Goal: Task Accomplishment & Management: Use online tool/utility

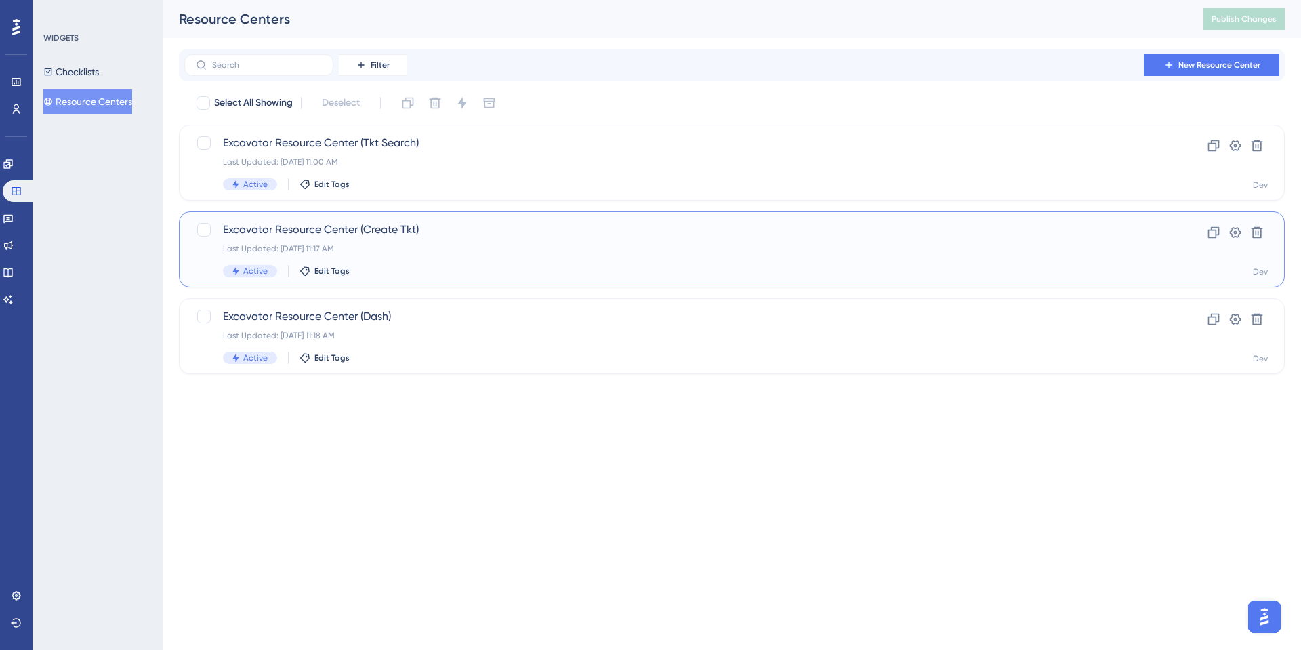
click at [351, 231] on span "Excavator Resource Center (Create Tkt)" at bounding box center [678, 230] width 910 height 16
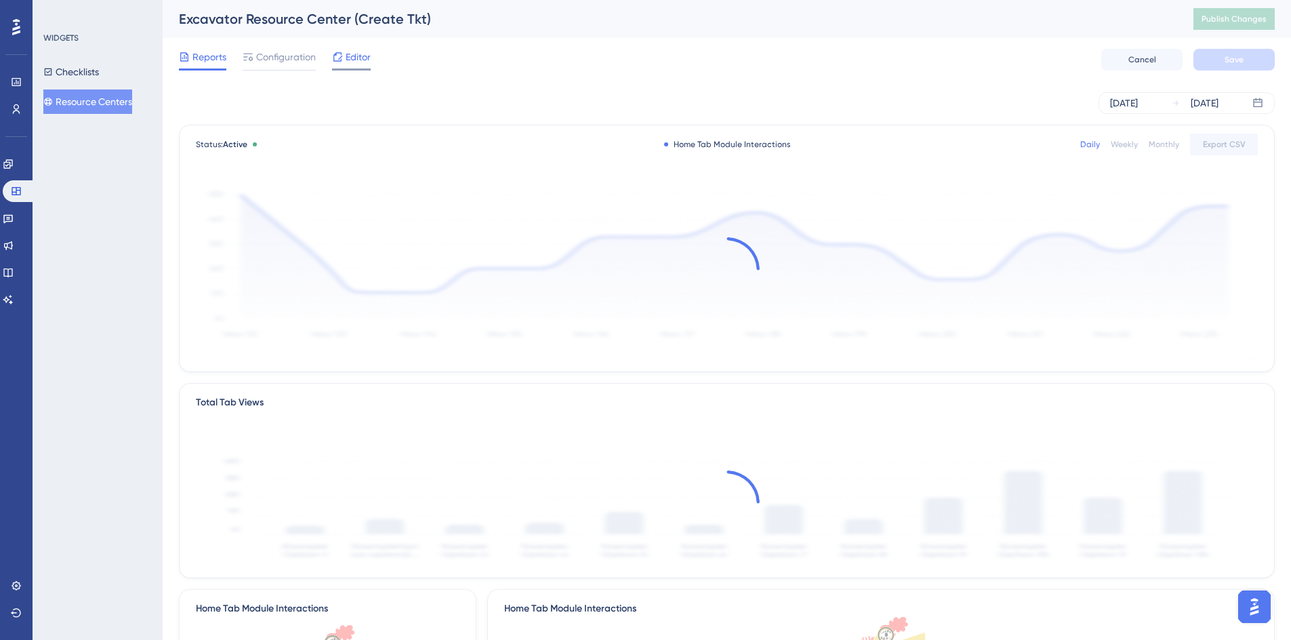
click at [352, 62] on span "Editor" at bounding box center [358, 57] width 25 height 16
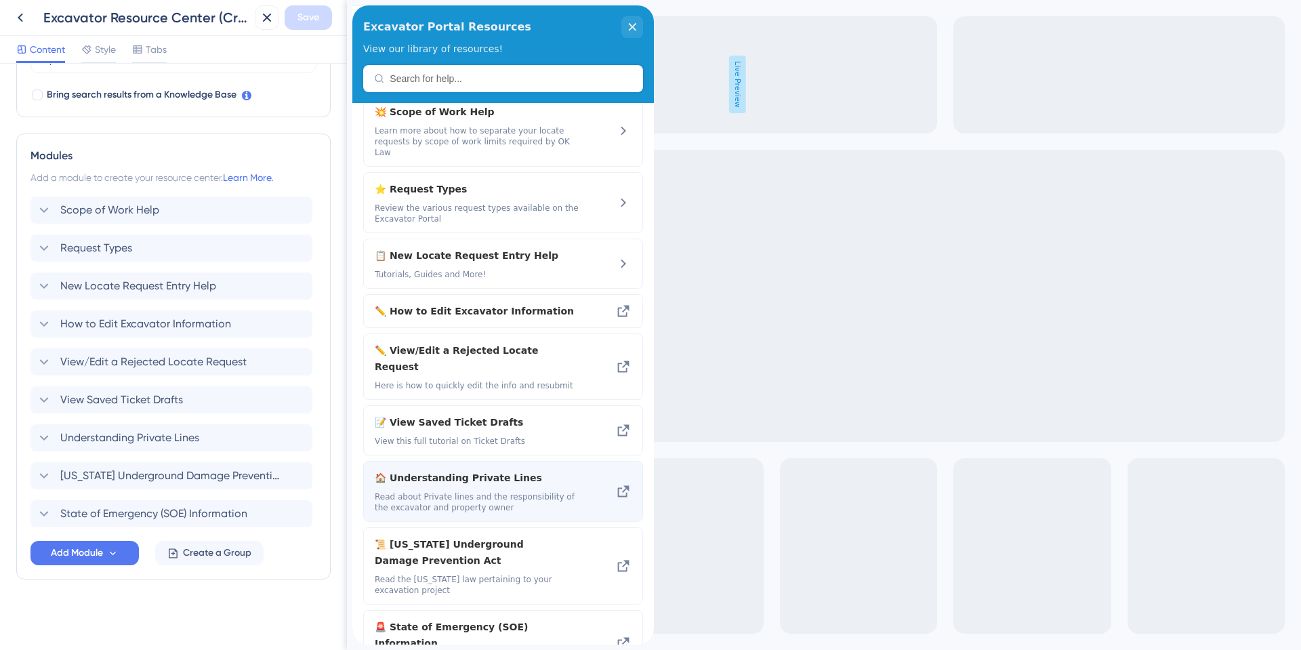
scroll to position [32, 0]
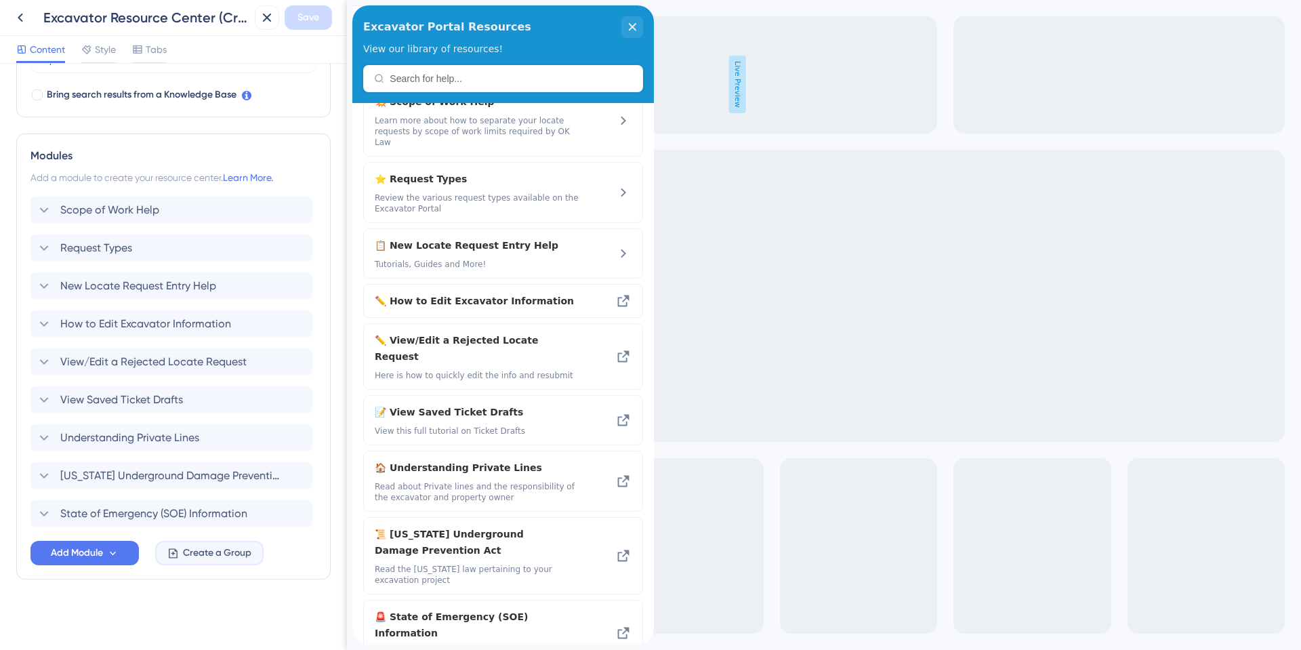
click at [189, 562] on button "Create a Group" at bounding box center [209, 553] width 108 height 24
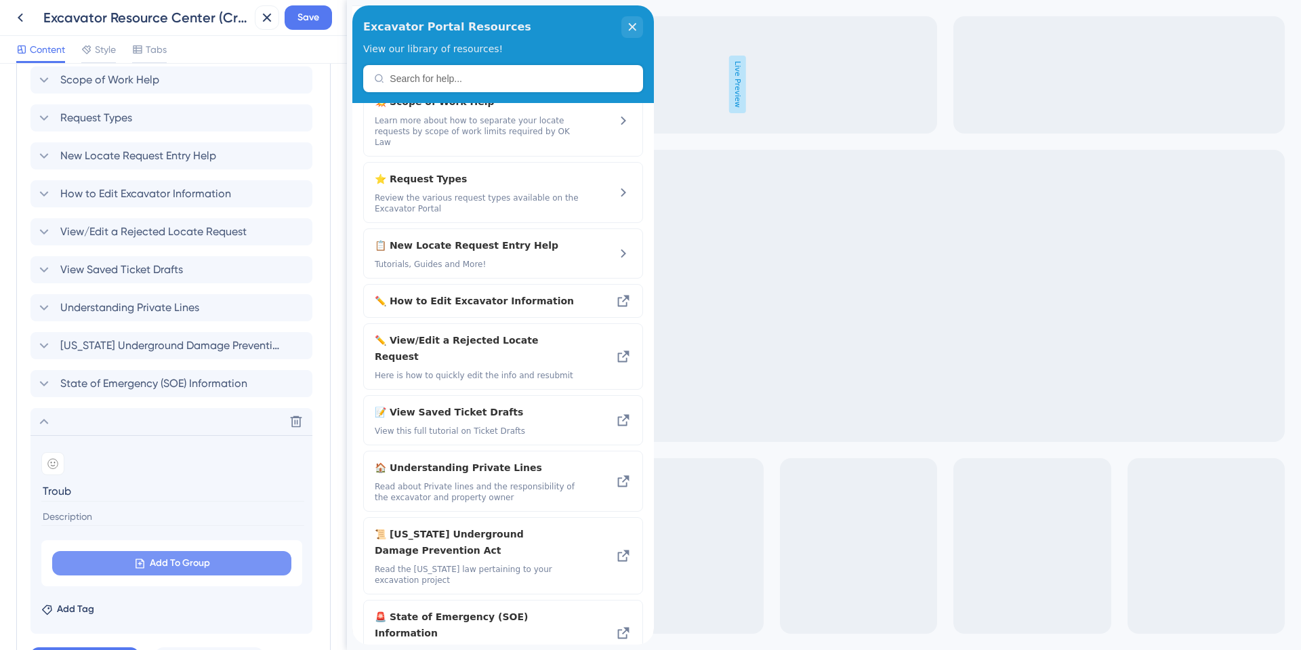
scroll to position [570, 0]
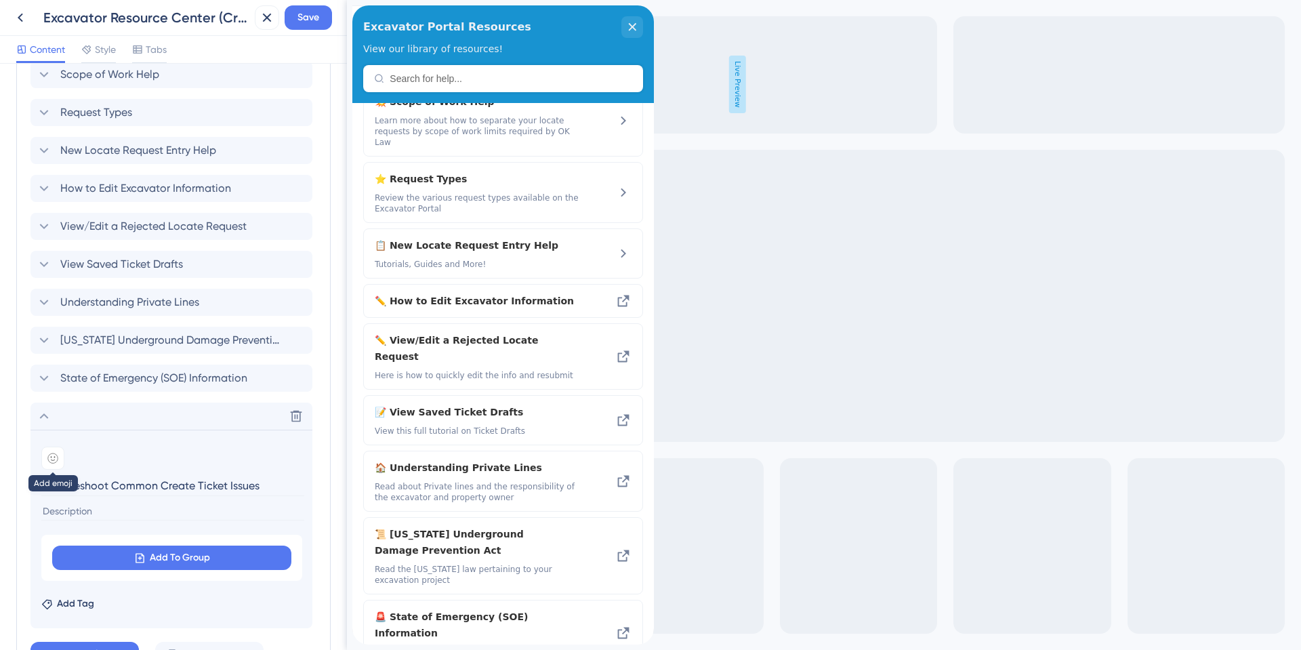
type input "Troubleshoot Common Create Ticket Issues"
click at [60, 460] on div at bounding box center [52, 458] width 23 height 23
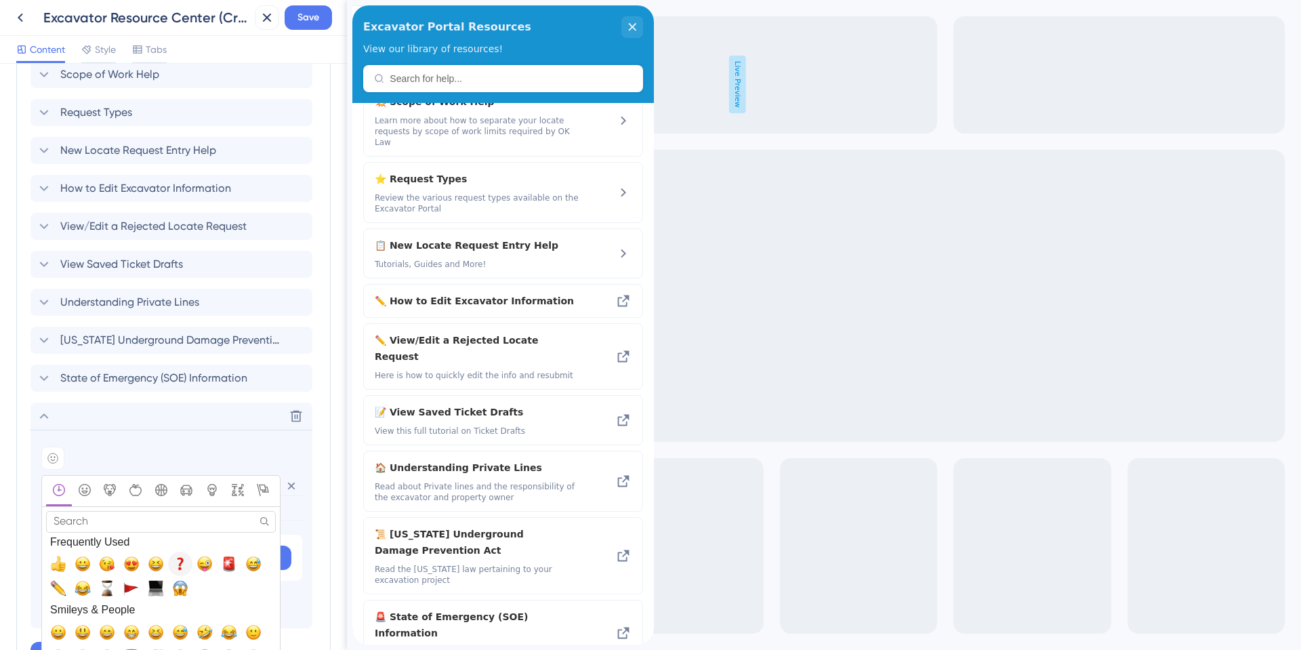
click at [176, 561] on span "❓, question" at bounding box center [180, 564] width 16 height 16
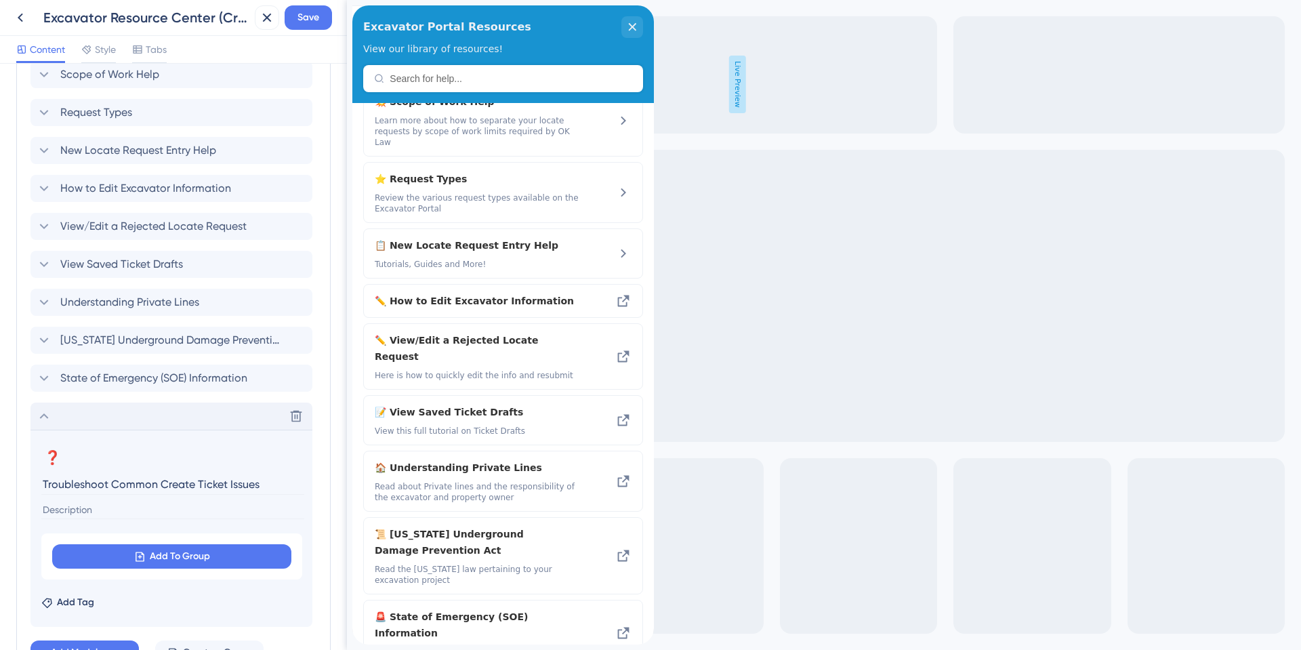
click at [47, 417] on icon at bounding box center [44, 416] width 16 height 16
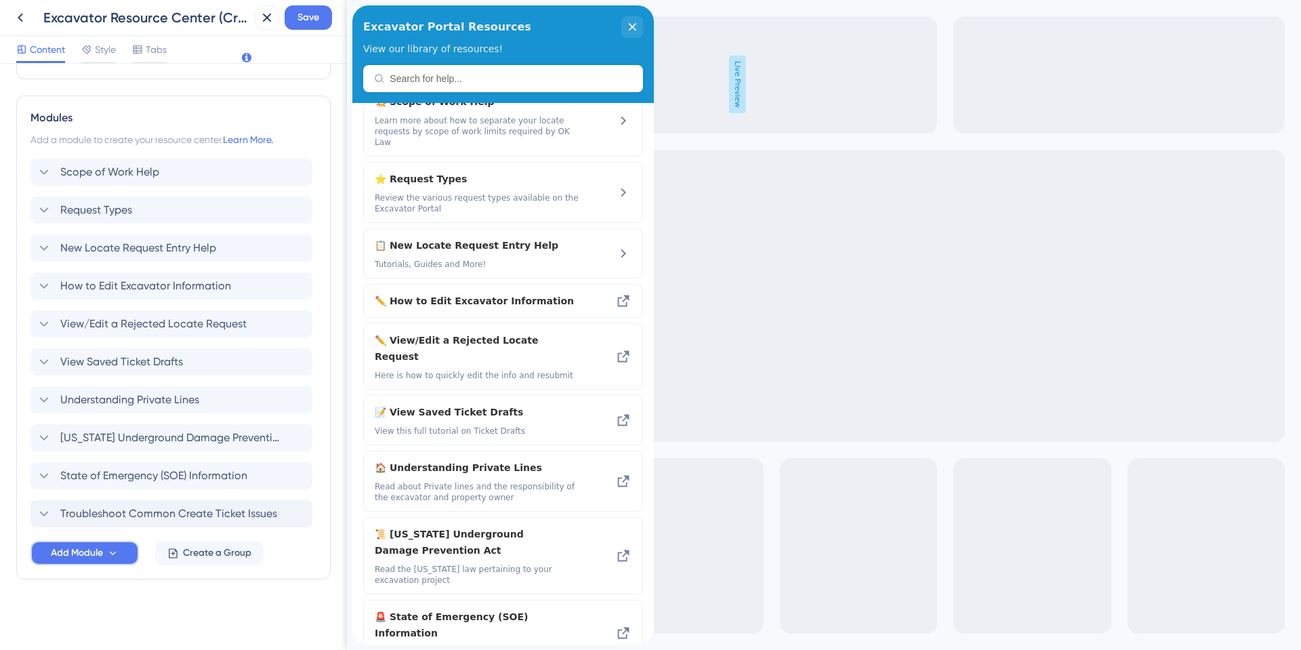
click at [96, 546] on span "Add Module" at bounding box center [77, 553] width 52 height 16
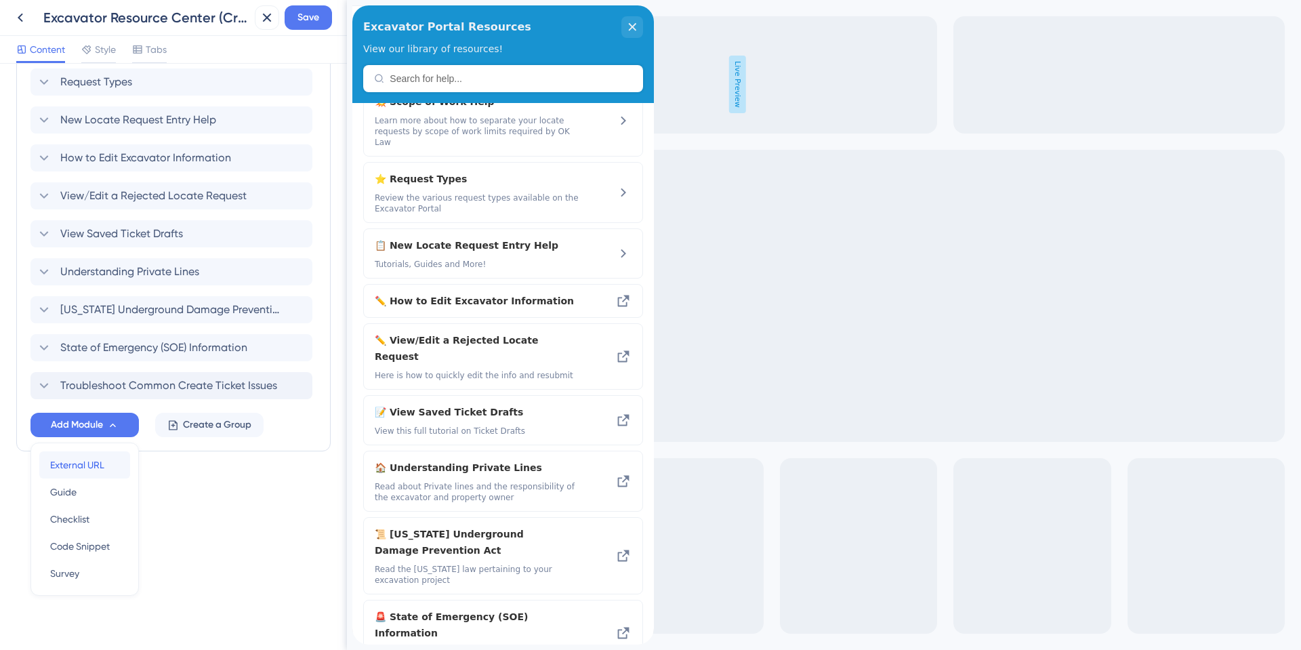
click at [77, 467] on span "External URL" at bounding box center [77, 465] width 54 height 16
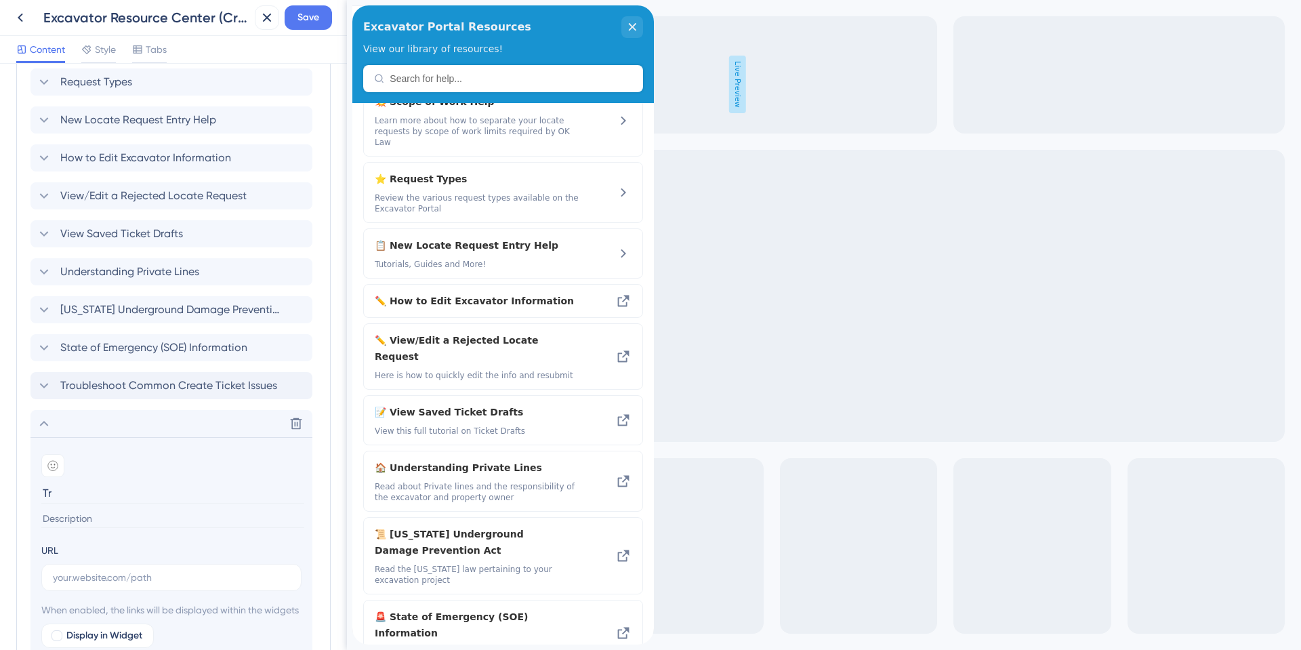
type input "T"
click at [56, 467] on icon at bounding box center [52, 465] width 11 height 11
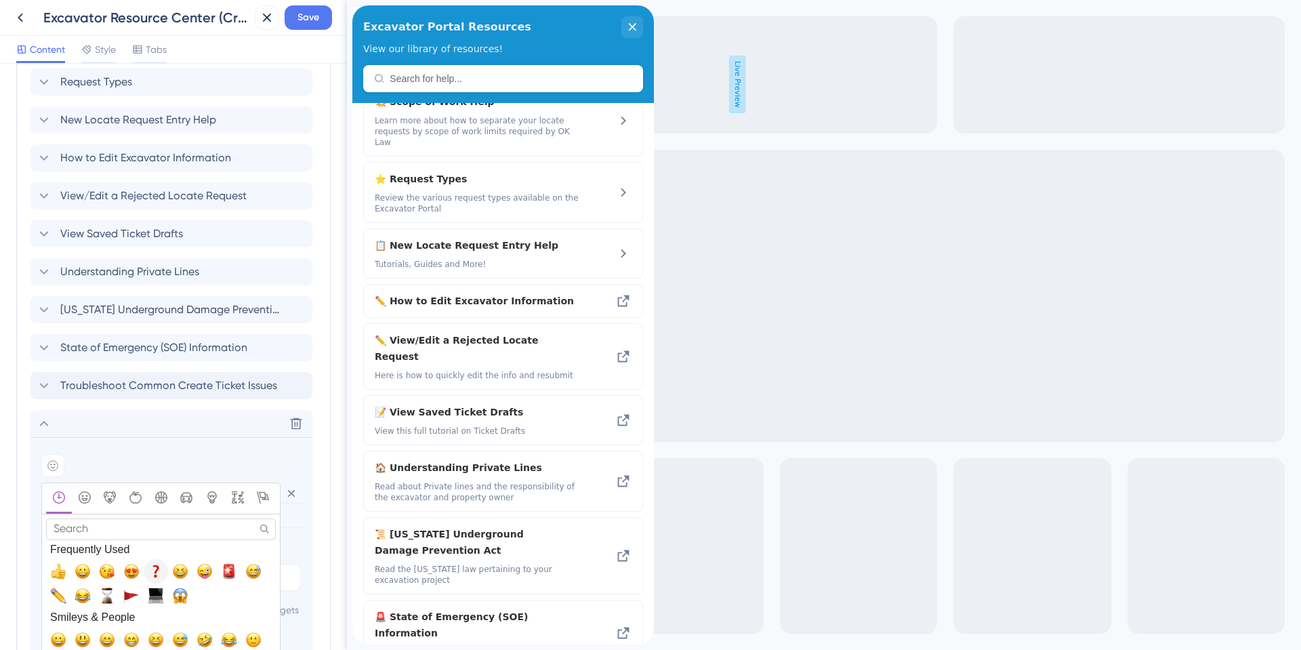
click at [153, 563] on span "❓, question" at bounding box center [156, 571] width 16 height 16
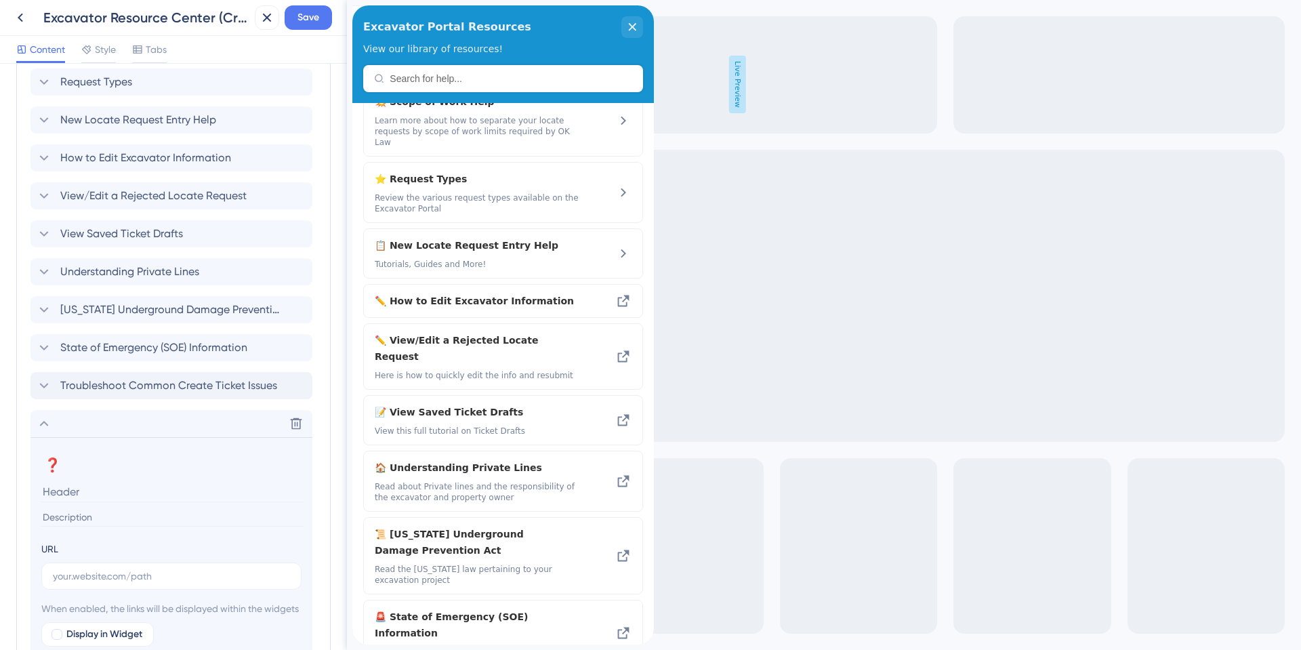
click at [73, 498] on input at bounding box center [172, 491] width 263 height 21
type input "Common Create Ticket Errors"
click at [64, 578] on input "text" at bounding box center [171, 576] width 237 height 15
paste input "[URL][DOMAIN_NAME]"
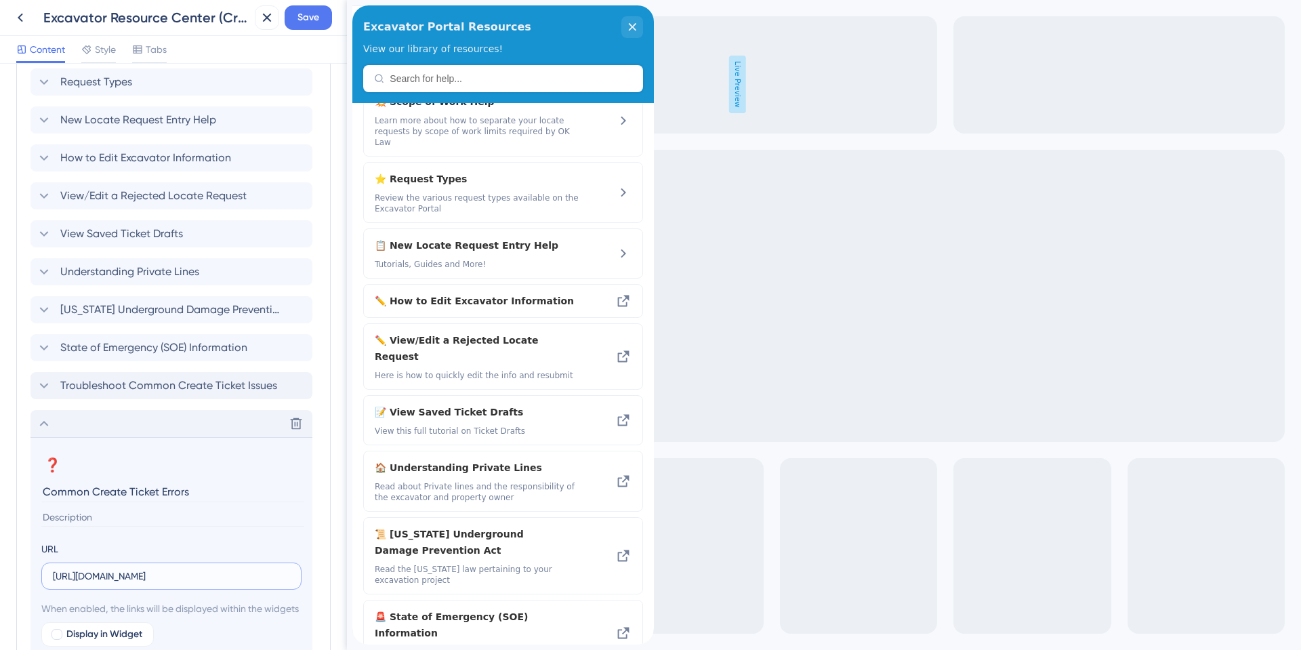
type input "[URL][DOMAIN_NAME]"
click at [44, 422] on icon at bounding box center [44, 423] width 9 height 5
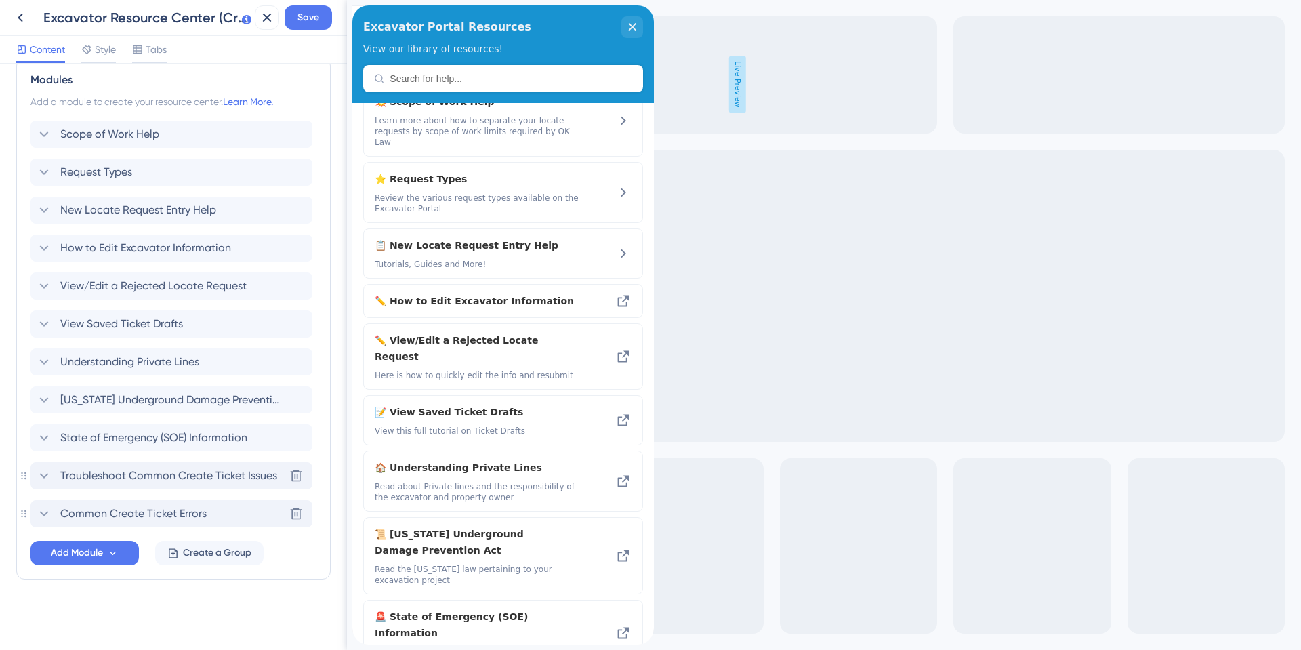
click at [128, 479] on span "Troubleshoot Common Create Ticket Issues" at bounding box center [168, 476] width 217 height 16
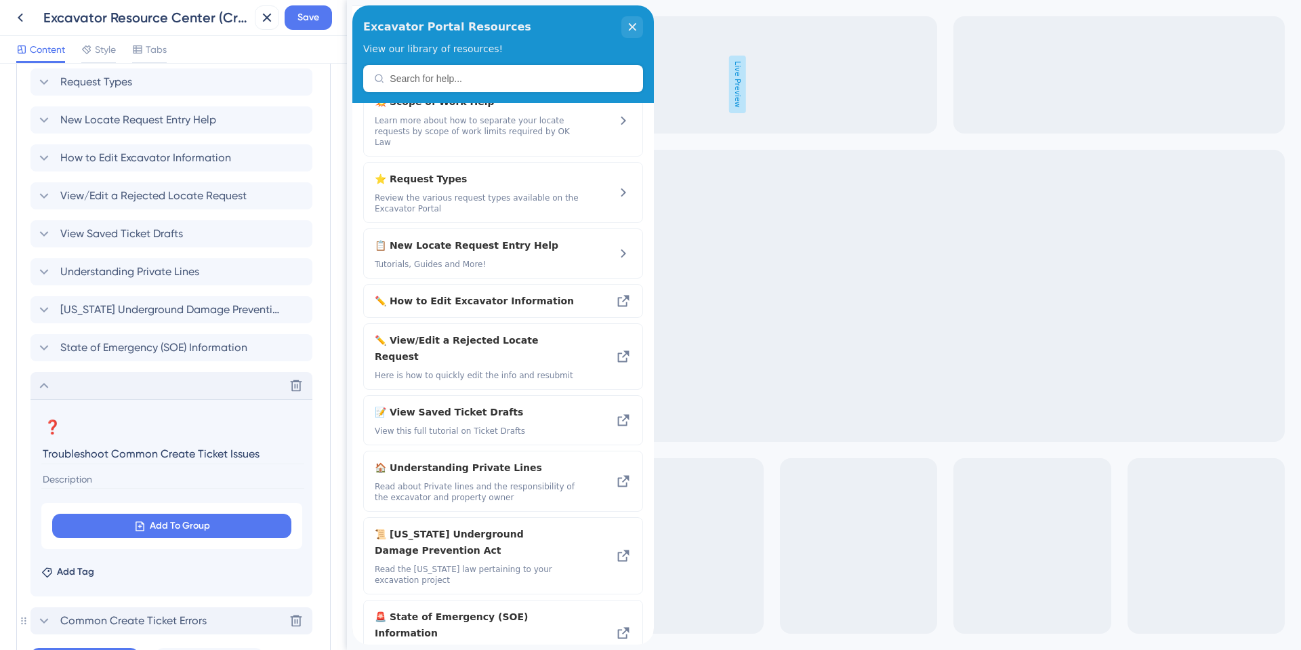
drag, startPoint x: 112, startPoint y: 449, endPoint x: 258, endPoint y: 453, distance: 146.4
click at [258, 453] on input "Troubleshoot Common Create Ticket Issues" at bounding box center [172, 453] width 263 height 21
type input "Troubleshooting Create Ticket Issues"
click at [154, 516] on button "Add To Group" at bounding box center [171, 526] width 239 height 24
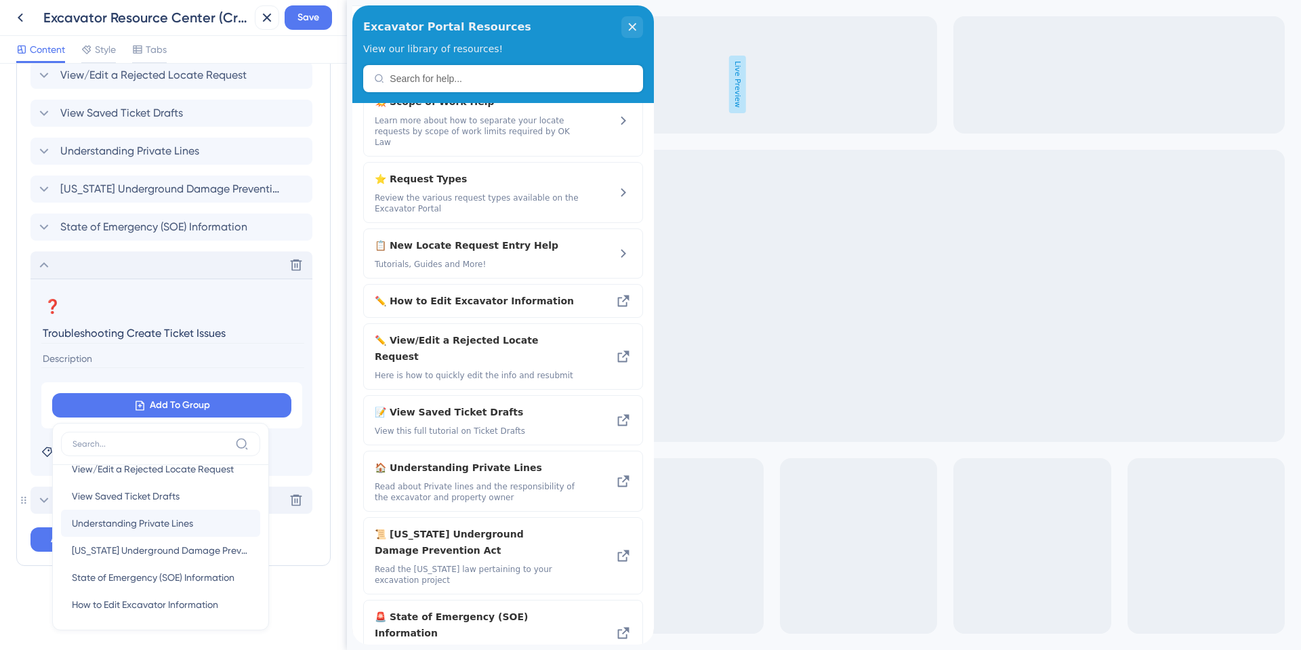
scroll to position [49, 0]
click at [122, 595] on span "Common Create Ticket Errors" at bounding box center [135, 600] width 126 height 16
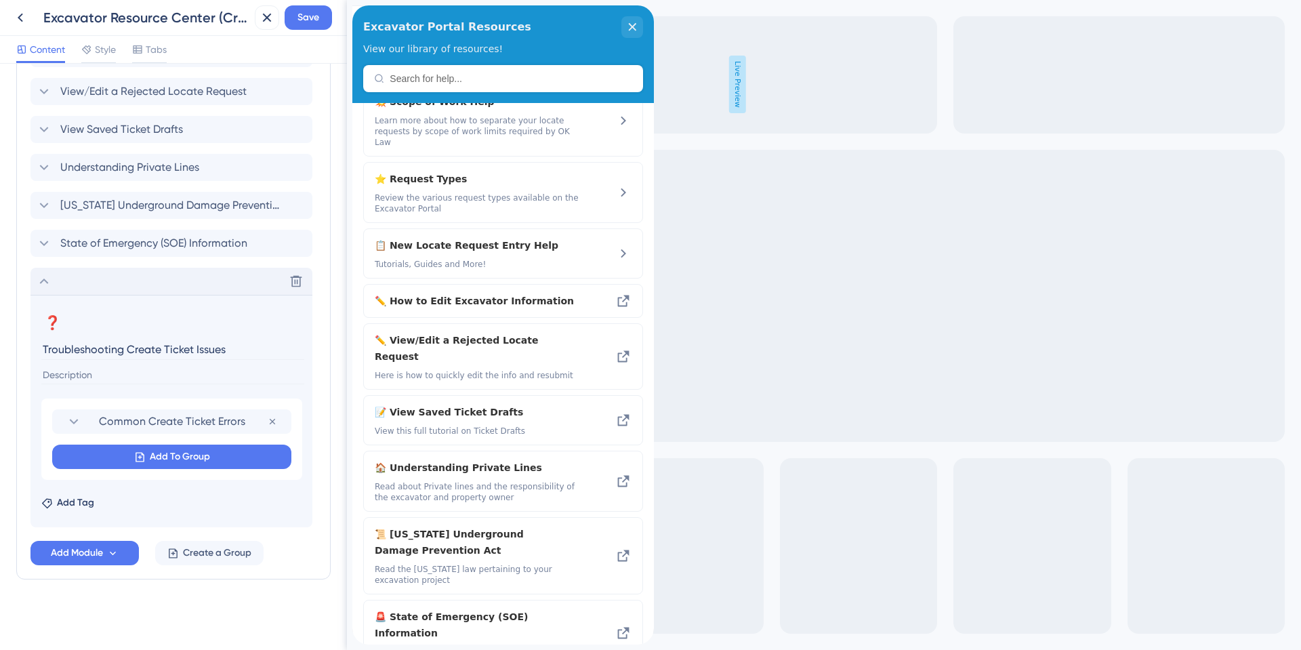
click at [39, 285] on icon at bounding box center [44, 281] width 16 height 16
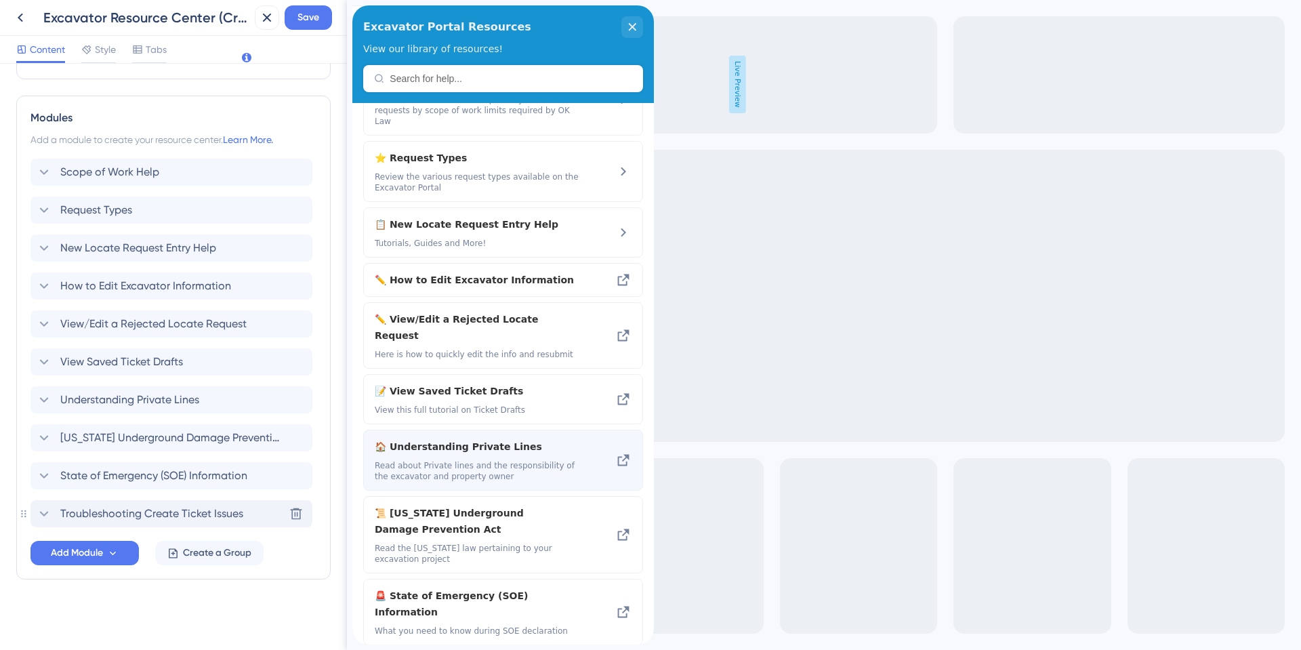
scroll to position [71, 0]
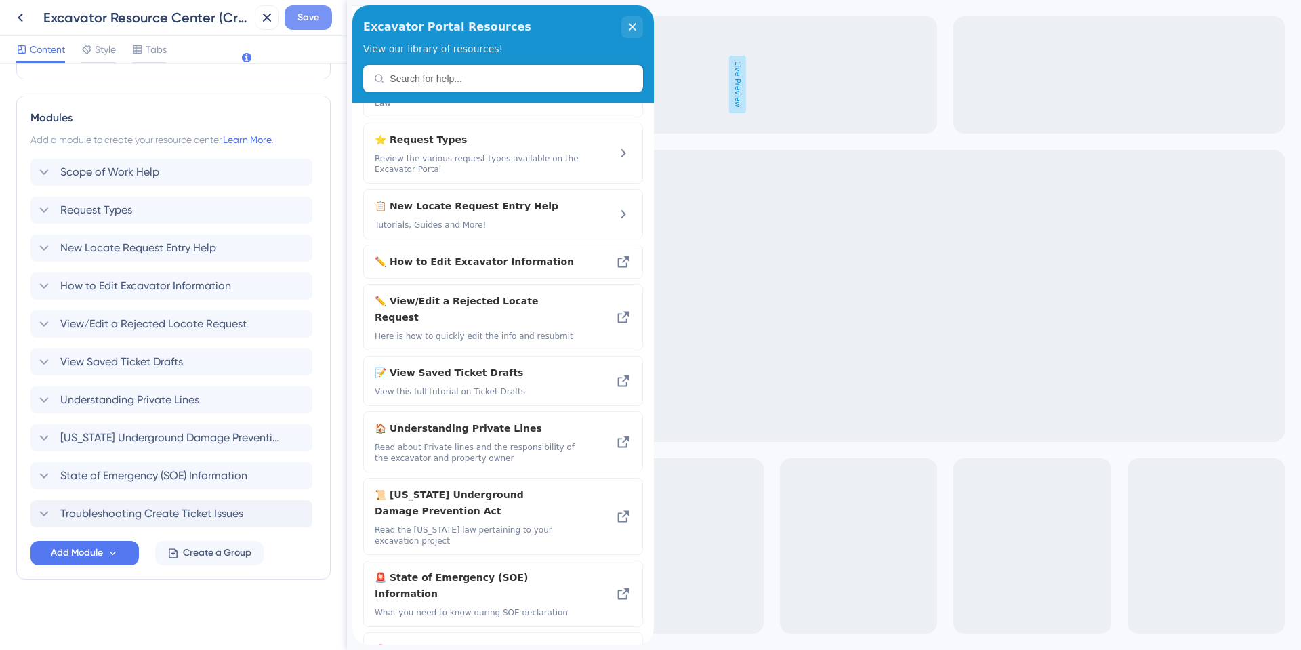
click at [306, 14] on span "Save" at bounding box center [309, 17] width 22 height 16
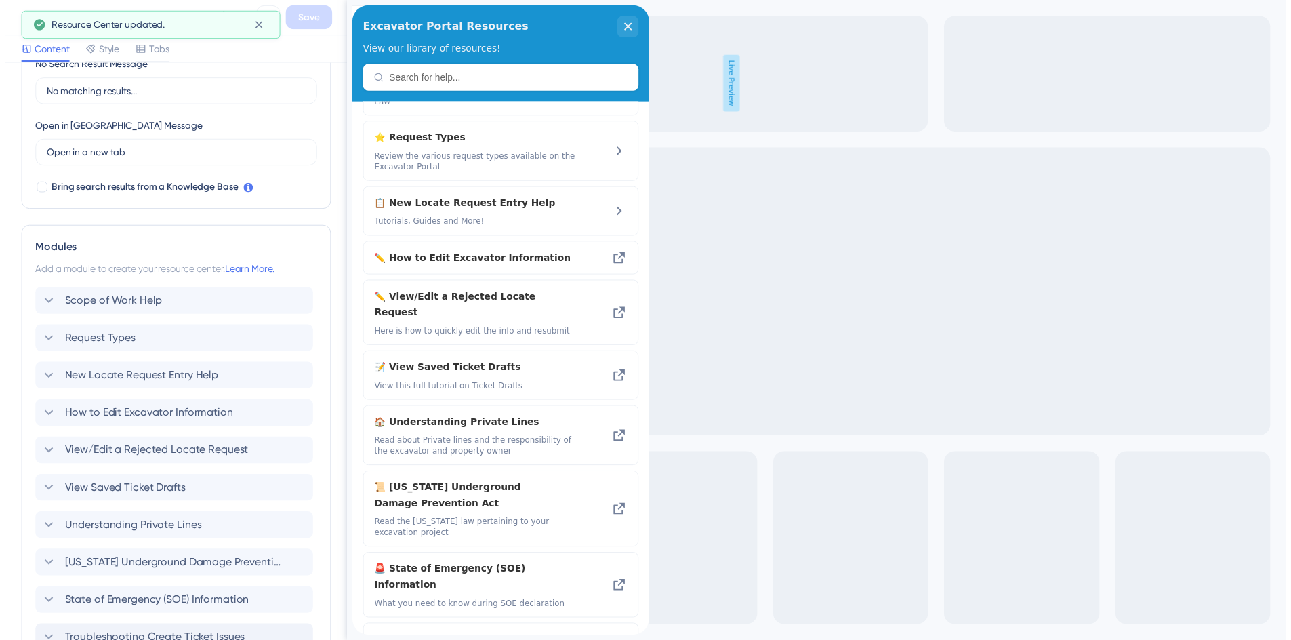
scroll to position [269, 0]
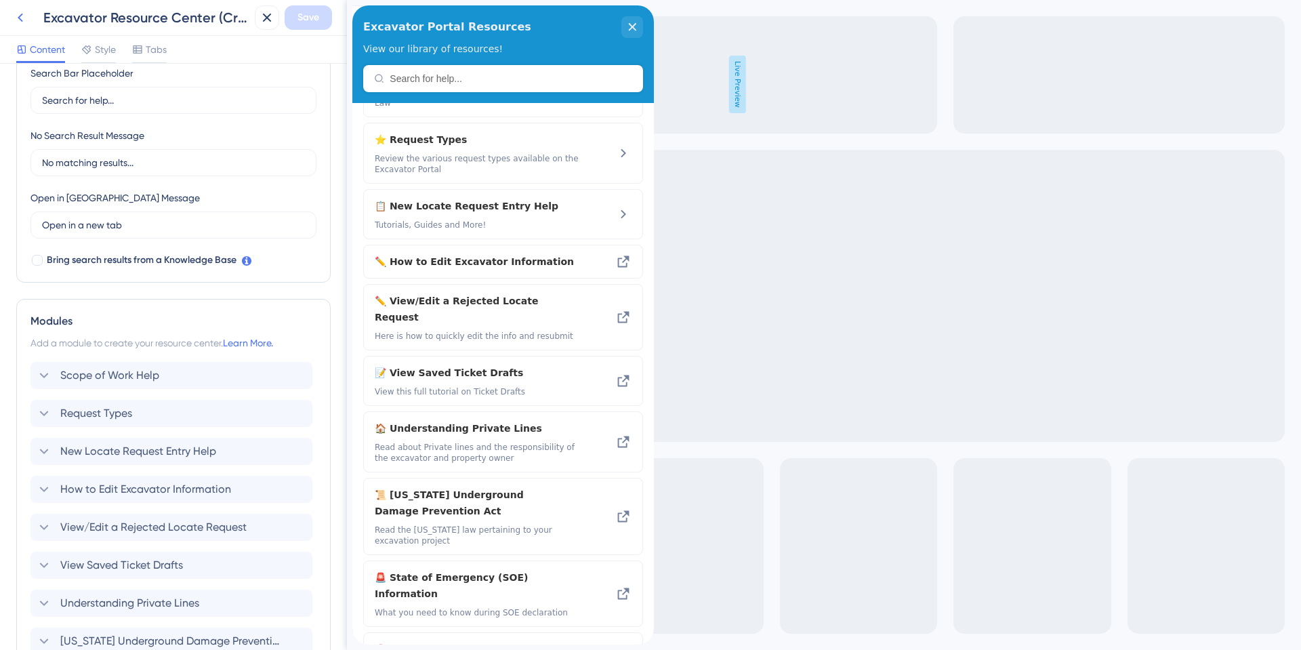
click at [15, 14] on icon at bounding box center [20, 17] width 16 height 16
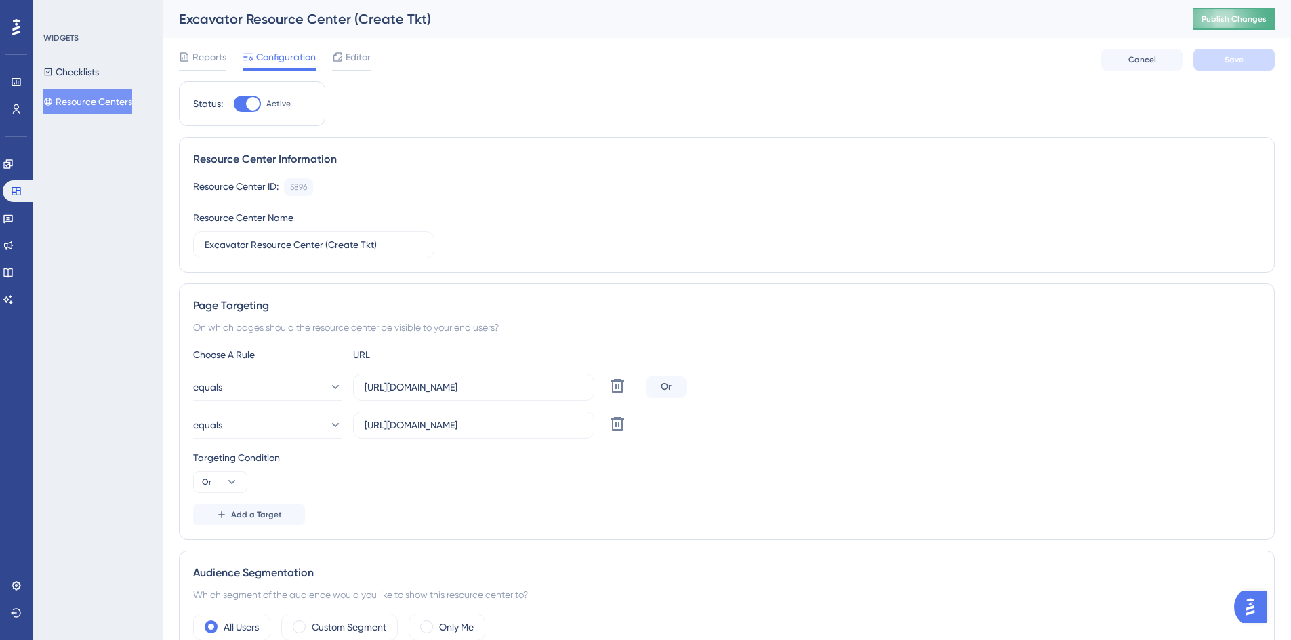
click at [1234, 20] on span "Publish Changes" at bounding box center [1234, 19] width 65 height 11
